Goal: Contribute content

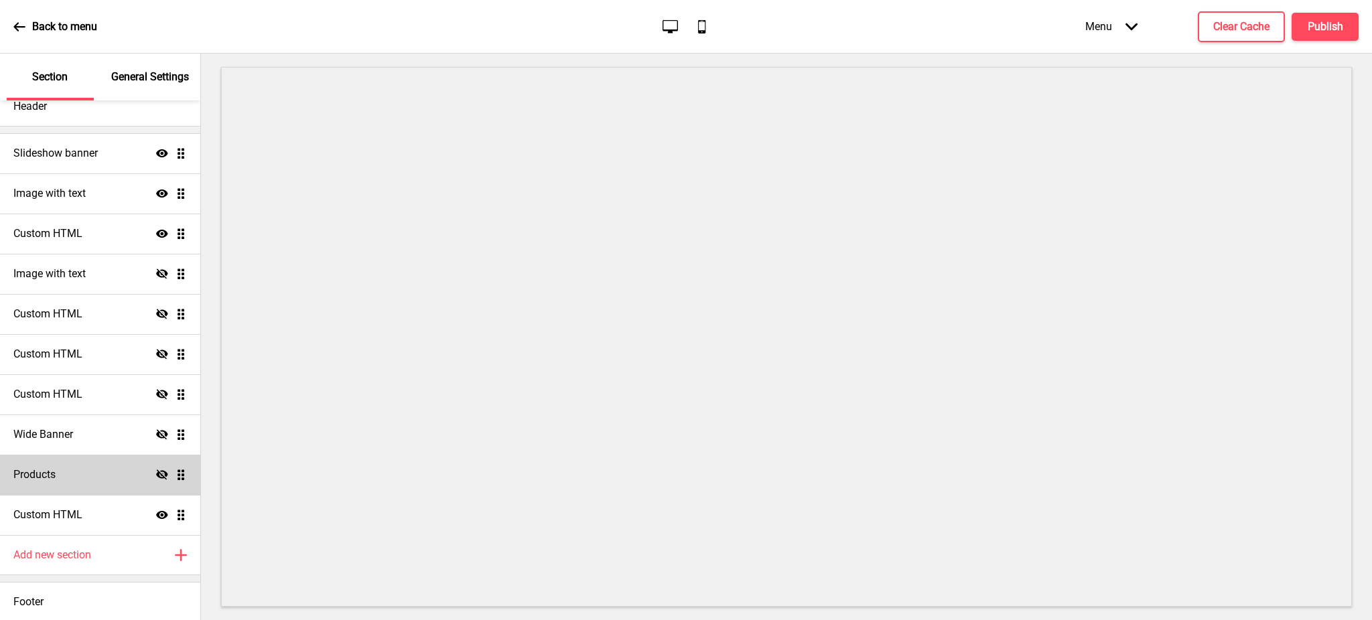
scroll to position [28, 0]
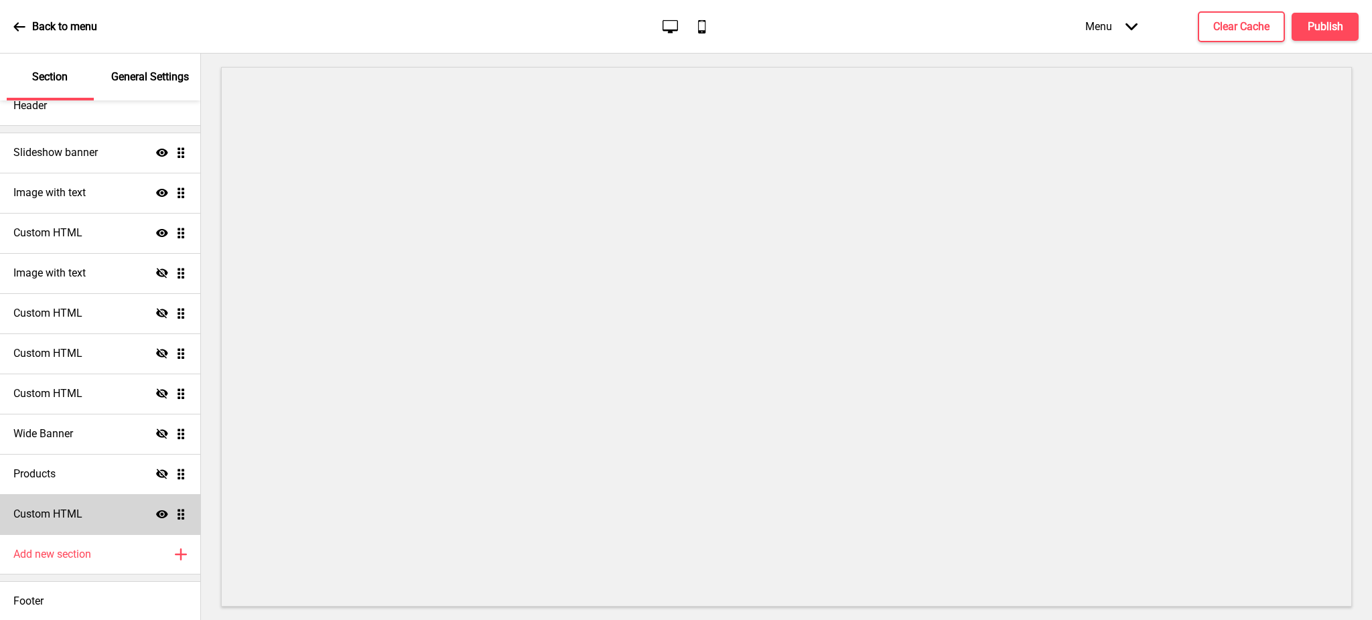
click at [100, 511] on div "Custom HTML Show Drag" at bounding box center [100, 515] width 200 height 40
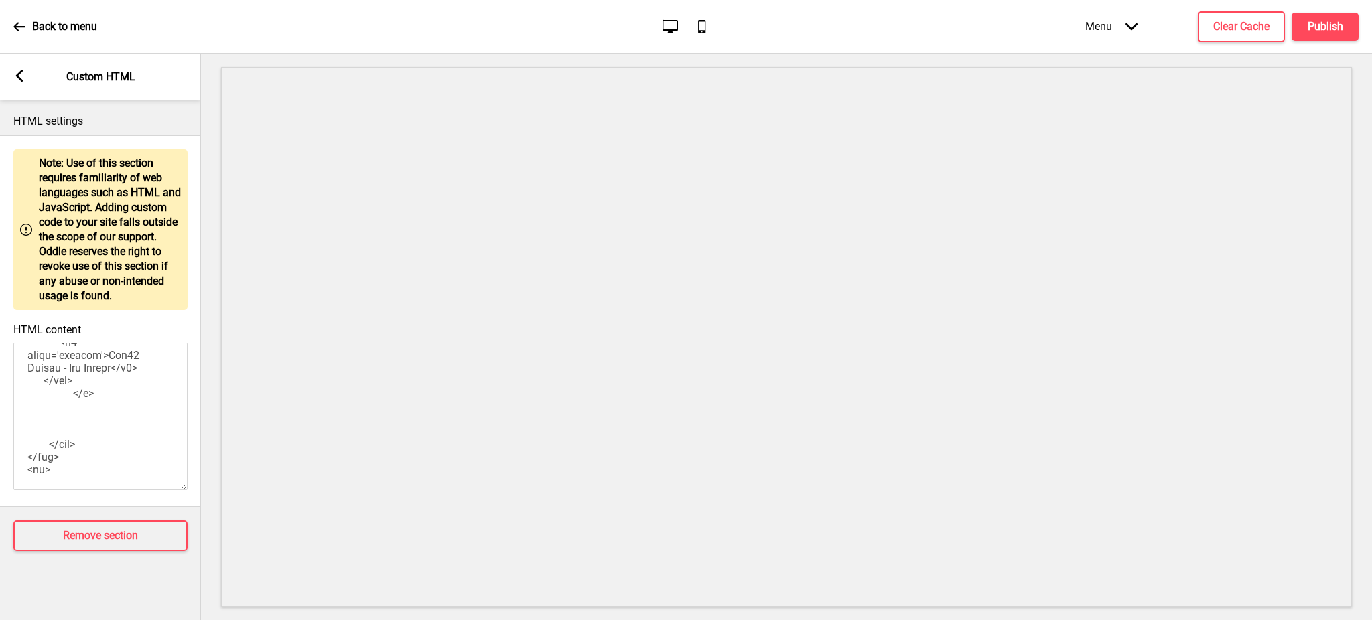
scroll to position [2233, 0]
drag, startPoint x: 41, startPoint y: 406, endPoint x: 86, endPoint y: 462, distance: 71.5
click at [86, 462] on textarea "HTML content" at bounding box center [100, 416] width 174 height 147
click at [66, 413] on textarea "HTML content" at bounding box center [100, 416] width 174 height 147
drag, startPoint x: 44, startPoint y: 405, endPoint x: 87, endPoint y: 458, distance: 68.1
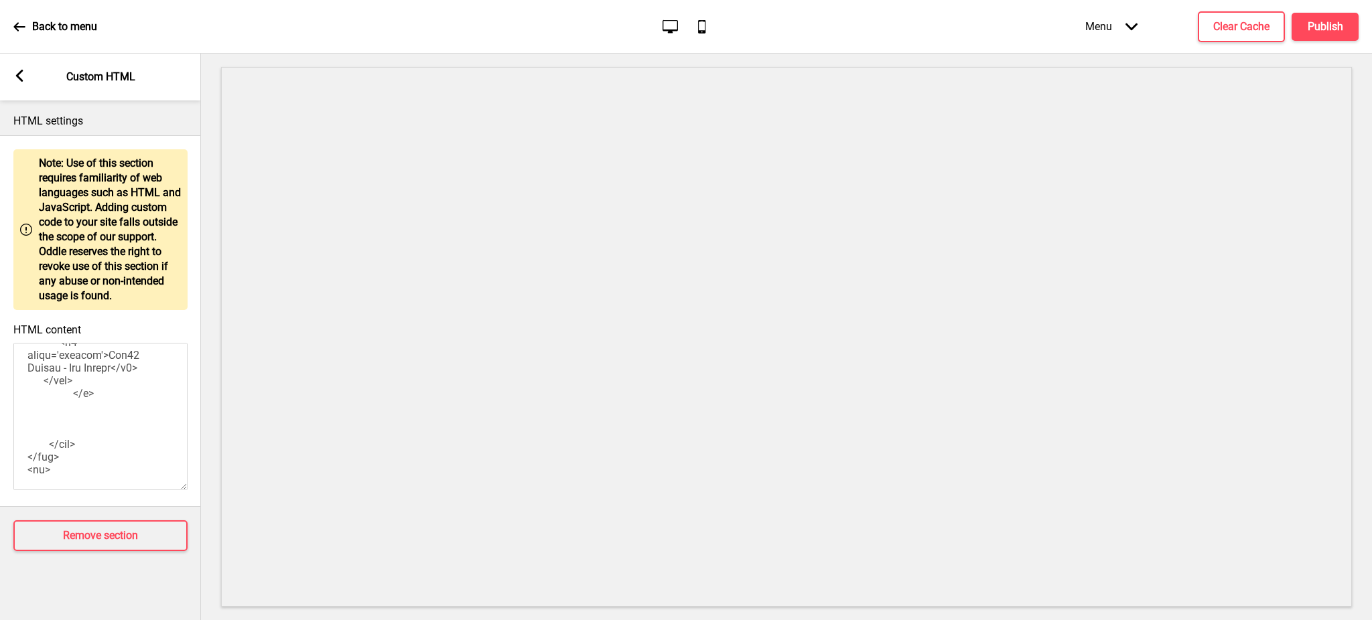
click at [87, 458] on textarea "HTML content" at bounding box center [100, 416] width 174 height 147
paste textarea "[DOMAIN_NAME][URL]"
type textarea "<style> .__container { max-width: 1200px; margin: 0 auto; text-align: center; }…"
click at [1321, 24] on h4 "Publish" at bounding box center [1326, 26] width 36 height 15
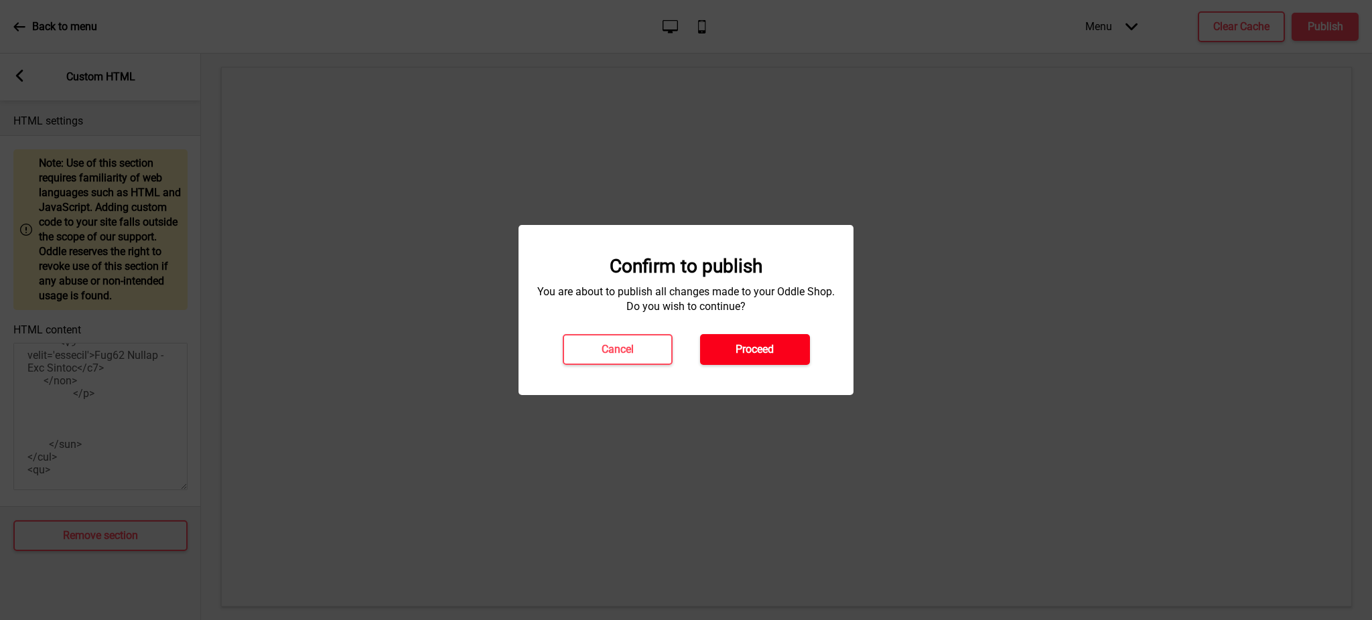
click at [778, 350] on button "Proceed" at bounding box center [755, 349] width 110 height 31
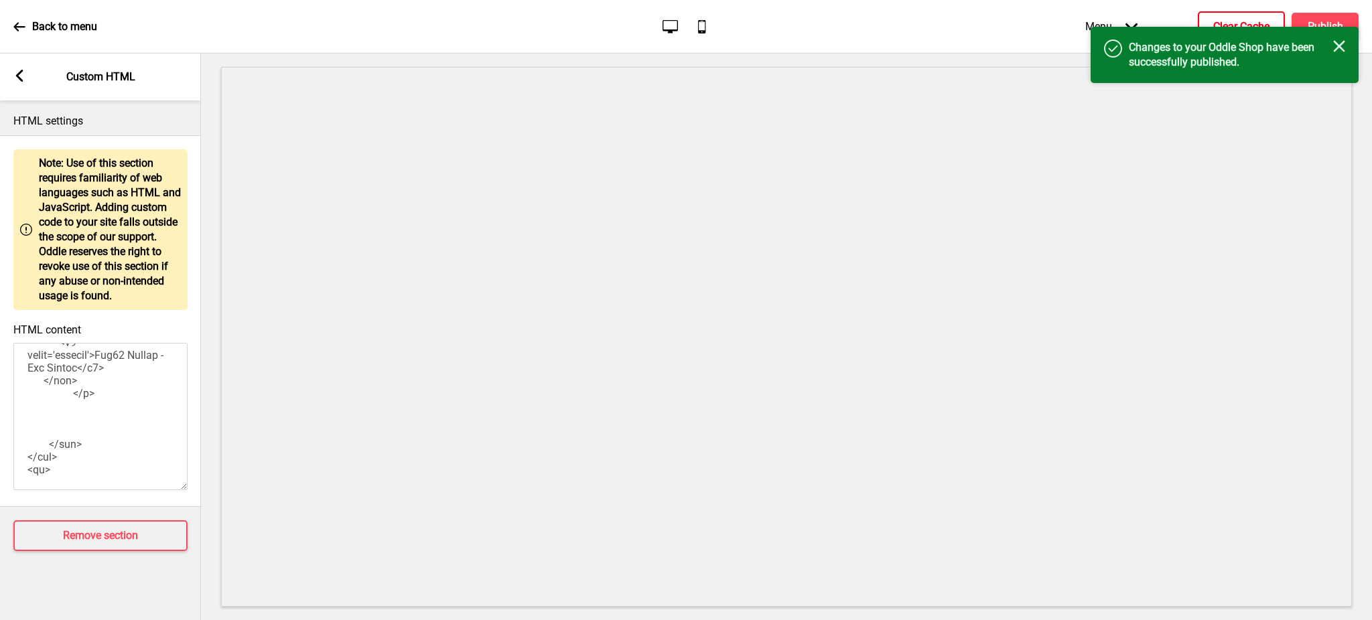
click at [1234, 17] on button "Clear Cache" at bounding box center [1241, 26] width 87 height 31
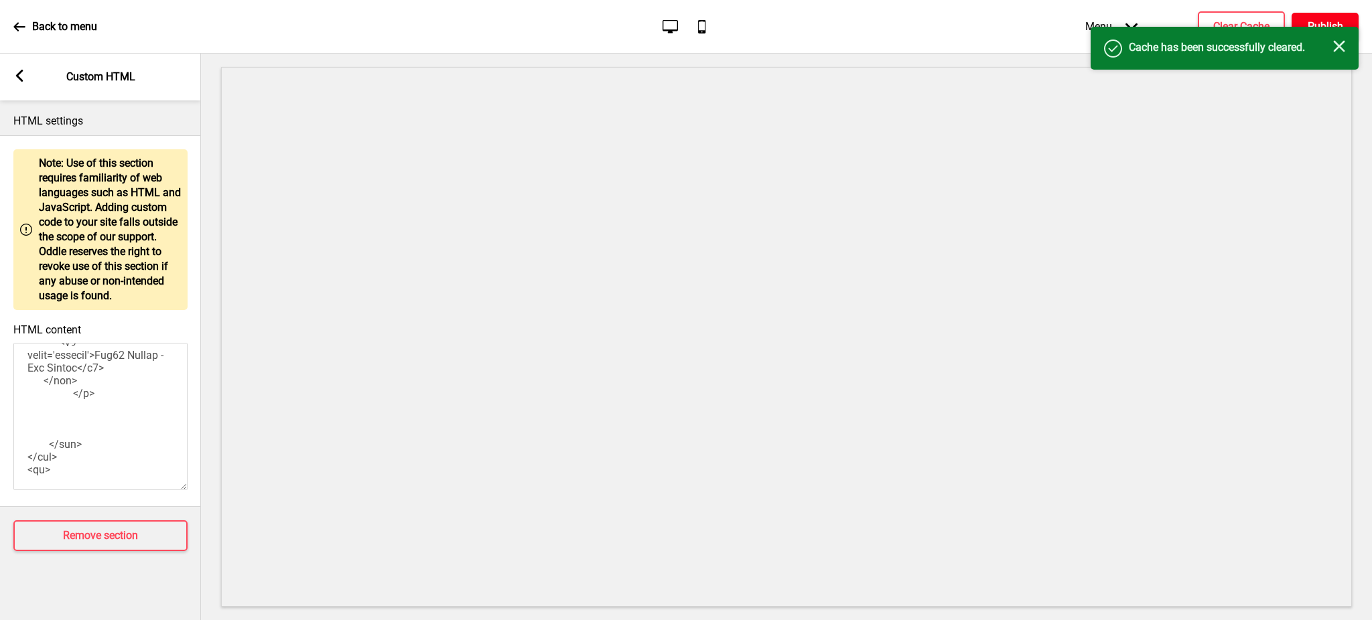
click at [1325, 19] on h4 "Publish" at bounding box center [1326, 26] width 36 height 15
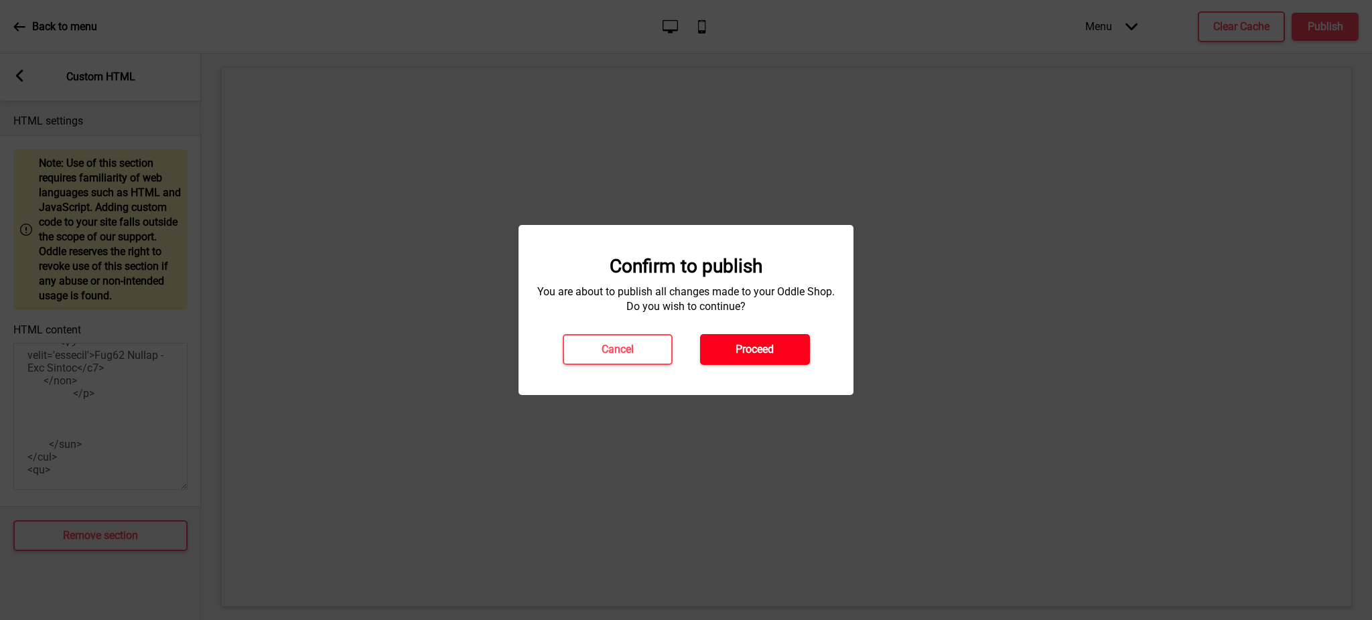
click at [774, 358] on button "Proceed" at bounding box center [755, 349] width 110 height 31
